Goal: Information Seeking & Learning: Compare options

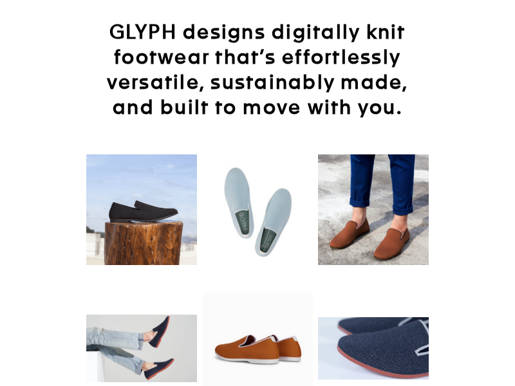
scroll to position [80, 0]
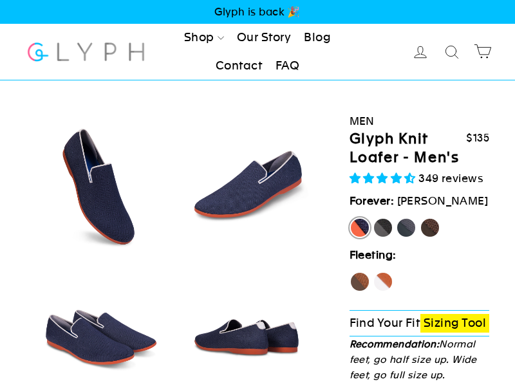
select select "highest-rating"
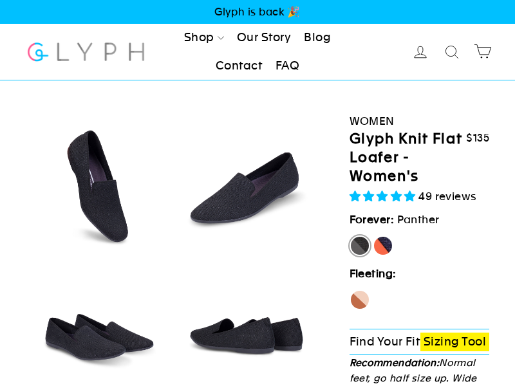
select select "highest-rating"
